Goal: Navigation & Orientation: Find specific page/section

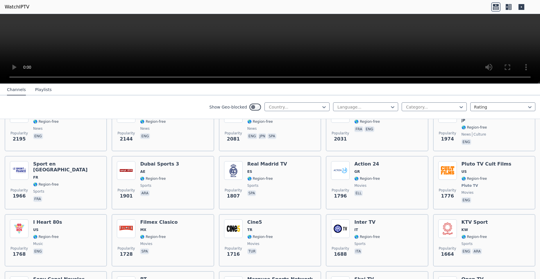
scroll to position [388, 0]
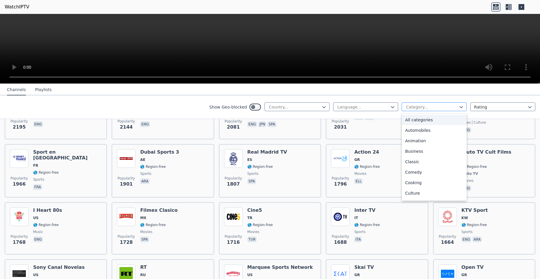
click at [419, 108] on div at bounding box center [432, 107] width 53 height 6
click at [407, 177] on div "Sports" at bounding box center [434, 177] width 65 height 10
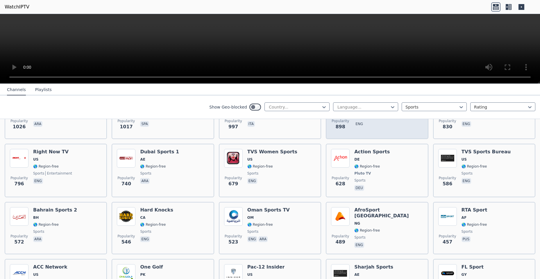
scroll to position [388, 0]
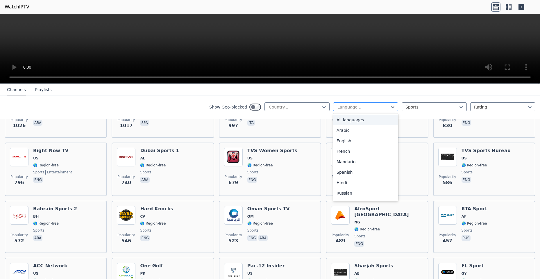
click at [355, 104] on div at bounding box center [363, 107] width 53 height 6
click at [347, 119] on div "Turkish" at bounding box center [365, 121] width 65 height 10
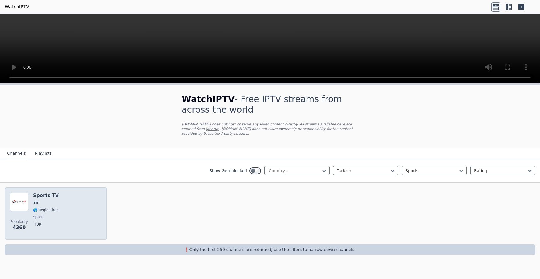
click at [48, 187] on div "Popularity 4360 Sports TV TR 🌎 Region-free sports tur" at bounding box center [56, 213] width 102 height 52
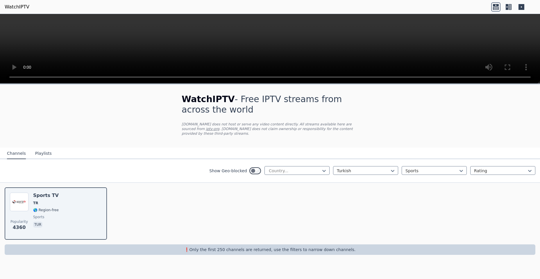
click at [19, 6] on link "WatchIPTV" at bounding box center [17, 6] width 25 height 7
click at [18, 4] on link "WatchIPTV" at bounding box center [17, 6] width 25 height 7
